Goal: Find specific page/section: Find specific page/section

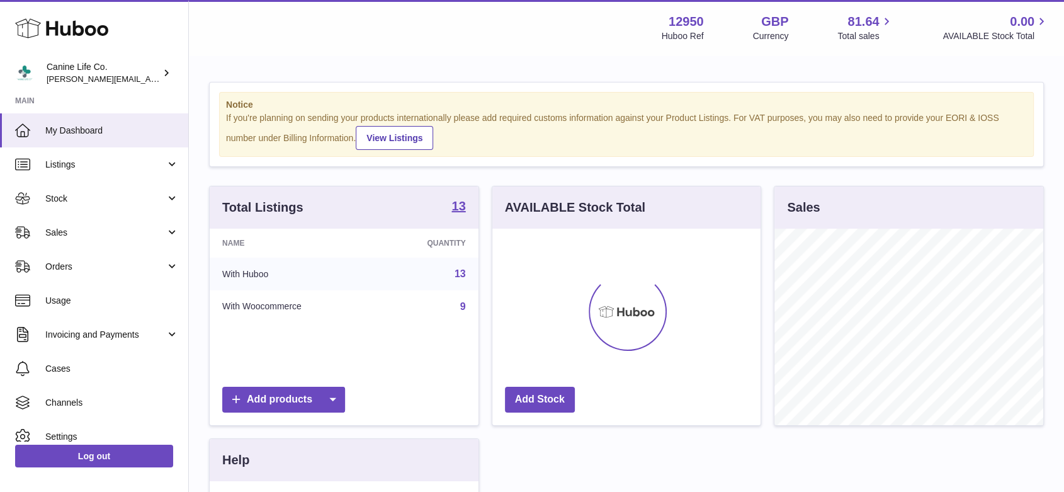
scroll to position [196, 268]
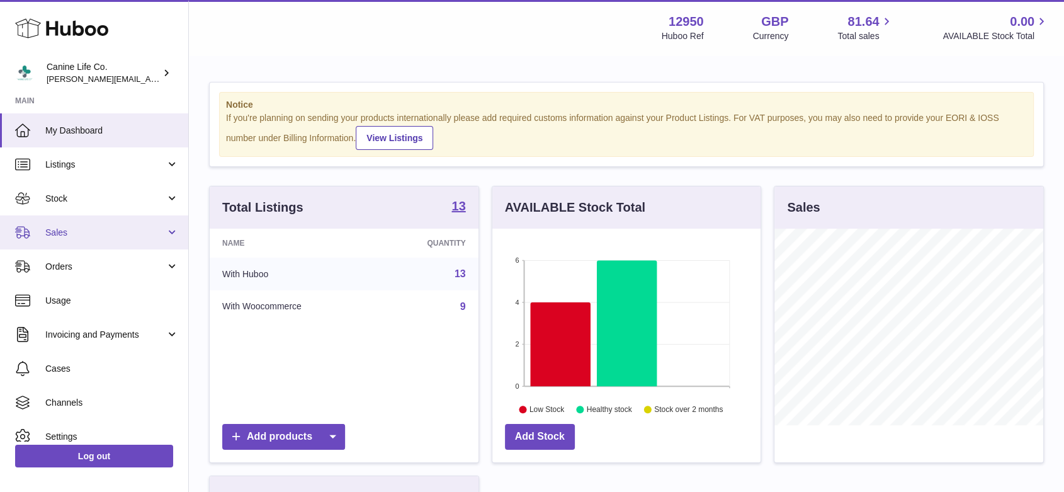
click at [94, 234] on span "Sales" at bounding box center [105, 233] width 120 height 12
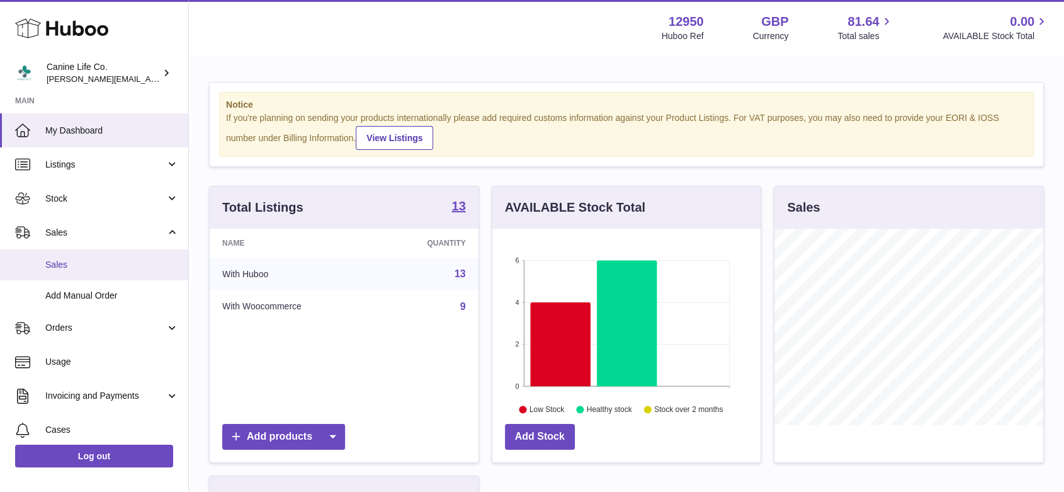
click at [86, 268] on span "Sales" at bounding box center [112, 265] width 134 height 12
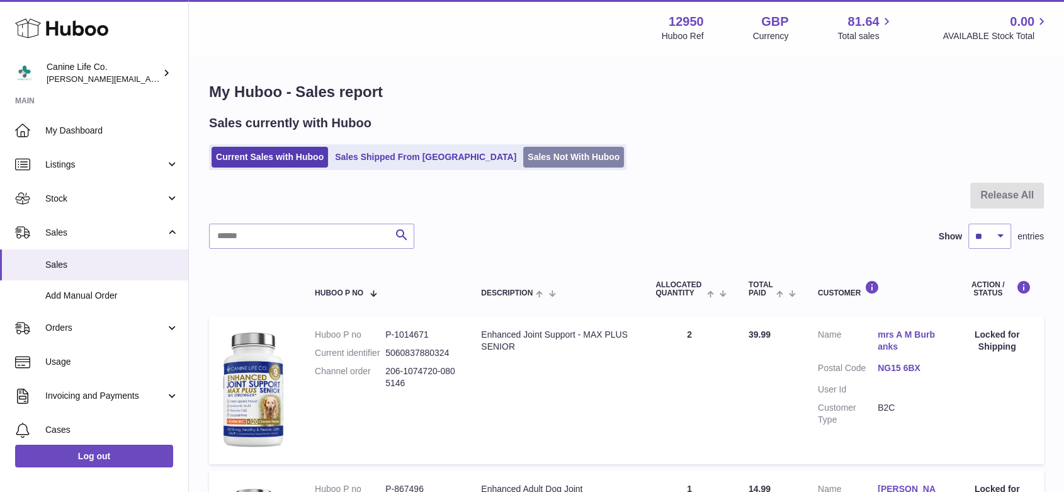
click at [523, 154] on link "Sales Not With Huboo" at bounding box center [573, 157] width 101 height 21
